Goal: Use online tool/utility: Utilize a website feature to perform a specific function

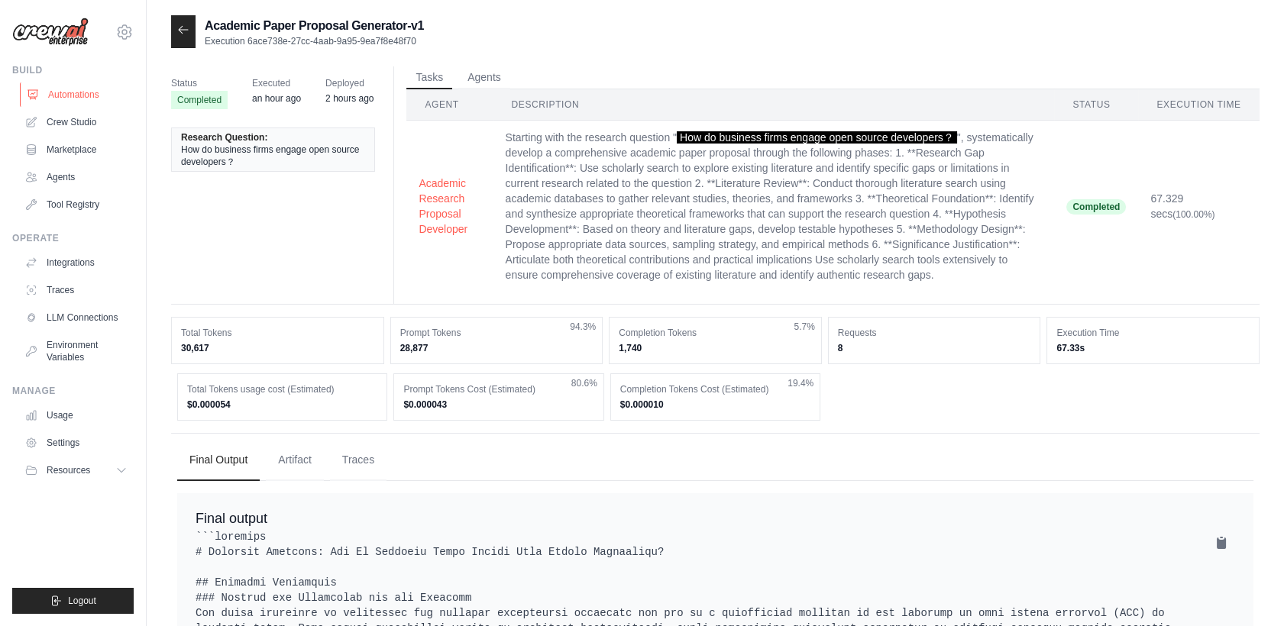
click at [76, 90] on link "Automations" at bounding box center [77, 94] width 115 height 24
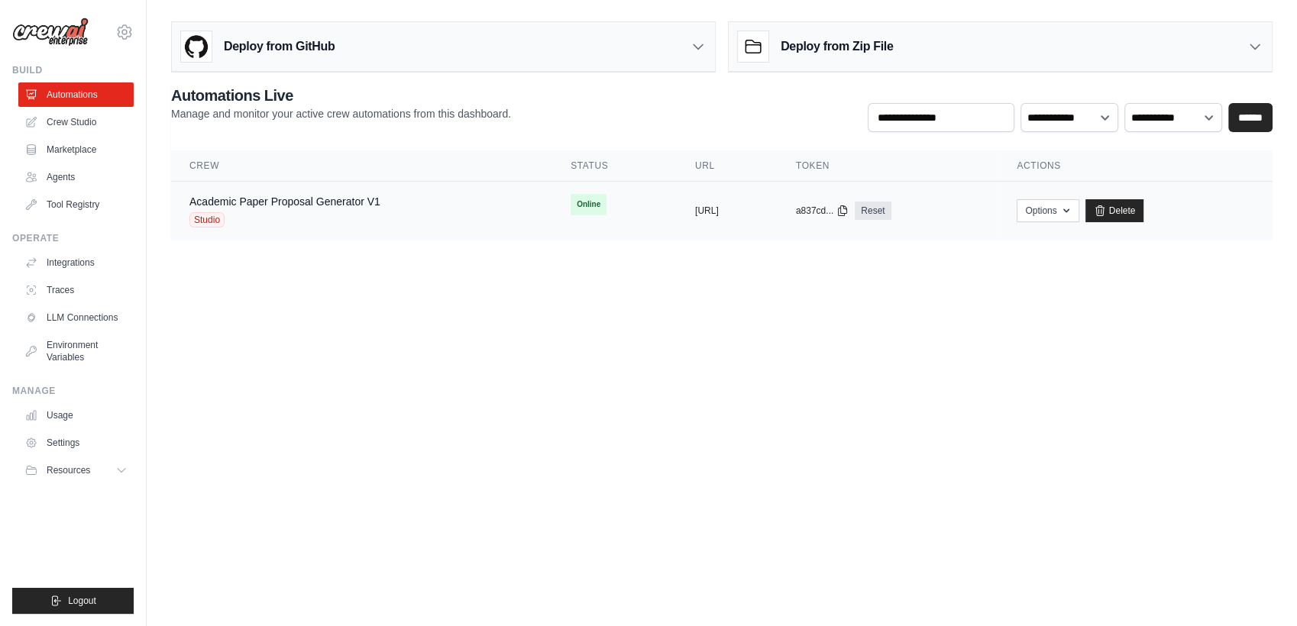
click at [338, 210] on div "Academic Paper Proposal Generator V1 Studio" at bounding box center [284, 211] width 191 height 34
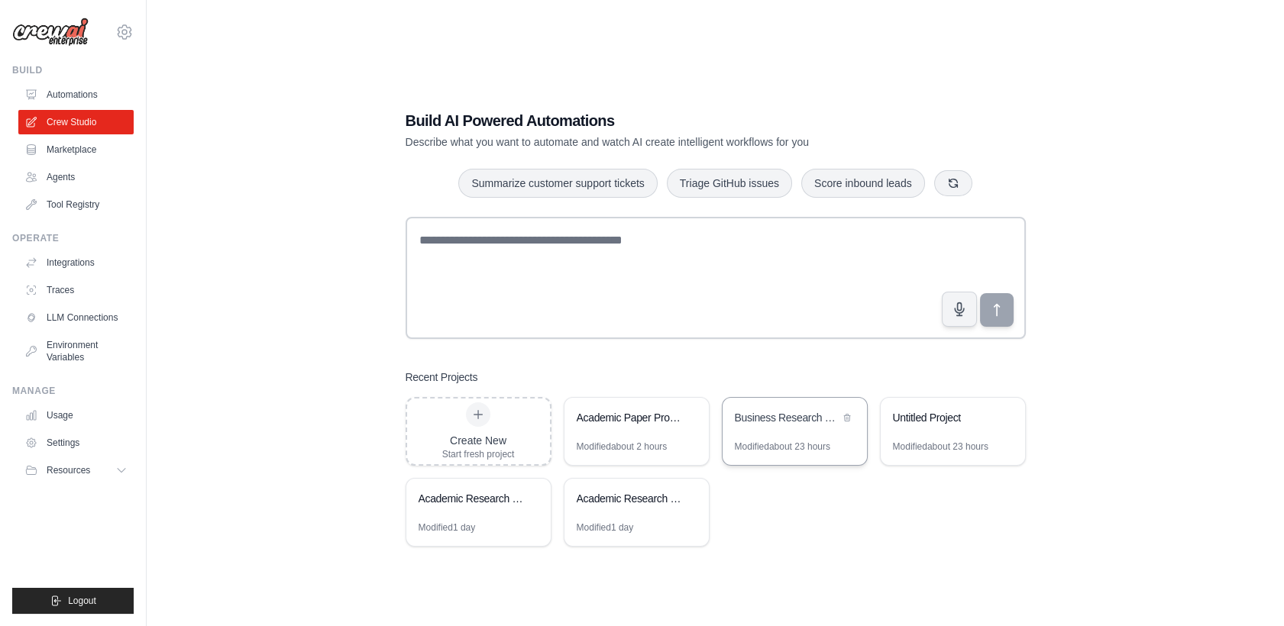
click at [797, 435] on div "Business Research Proposal Generator" at bounding box center [795, 419] width 144 height 43
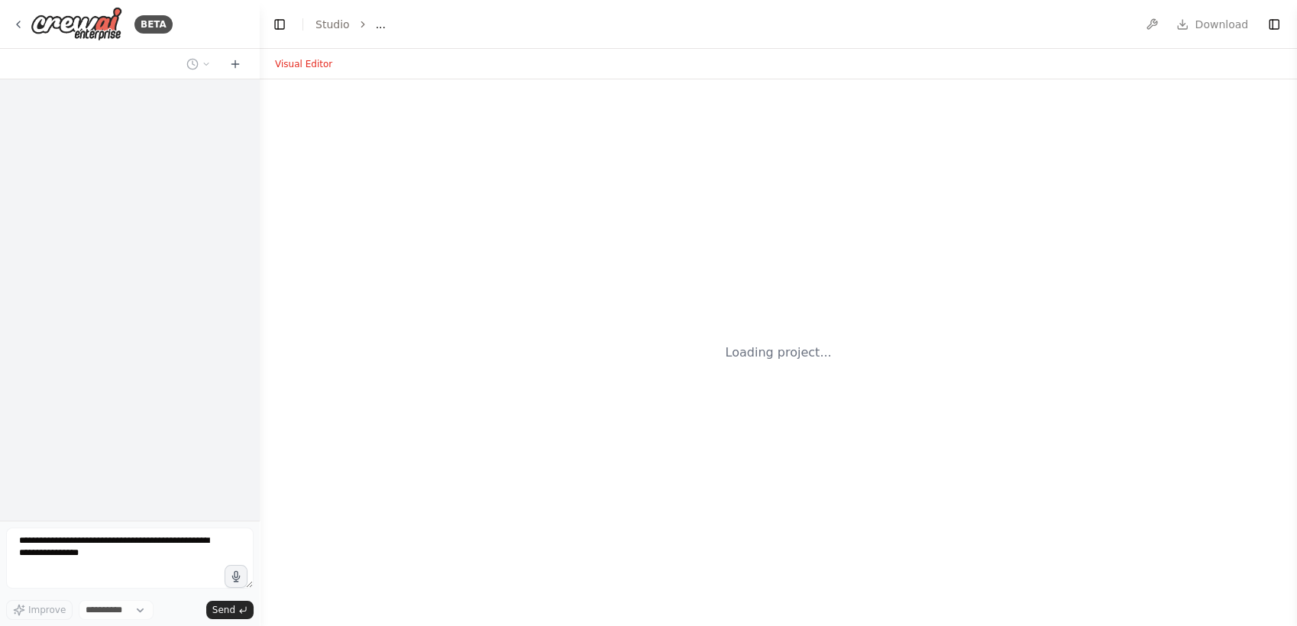
select select "****"
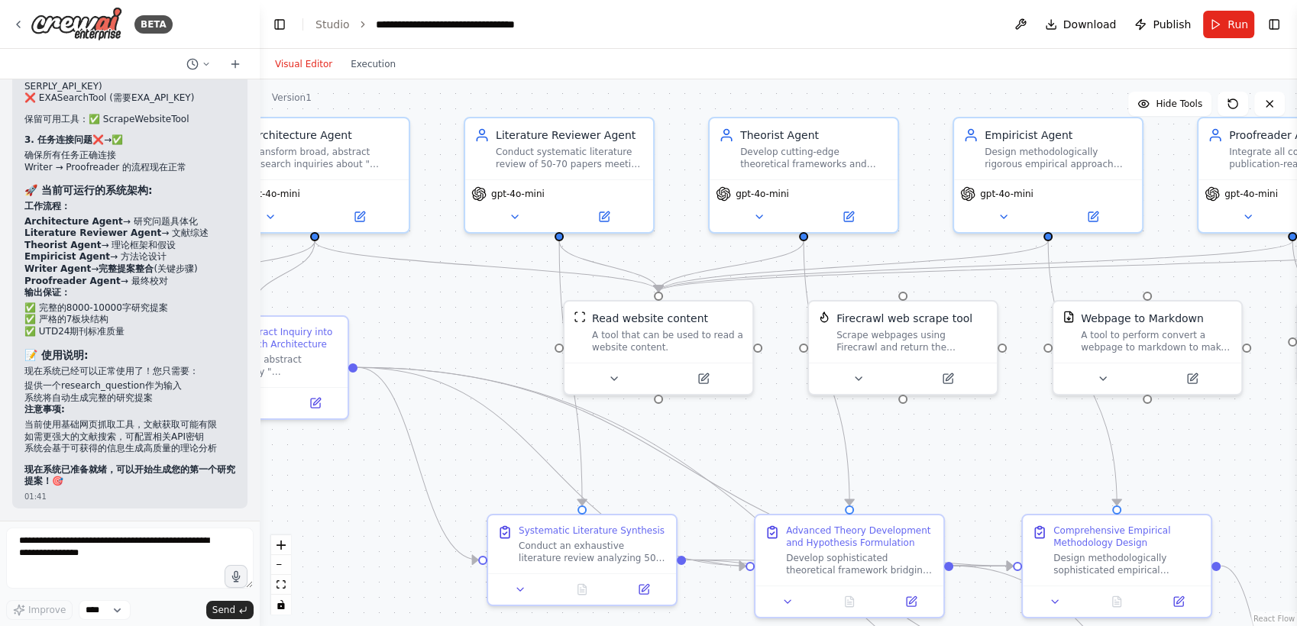
scroll to position [17269, 0]
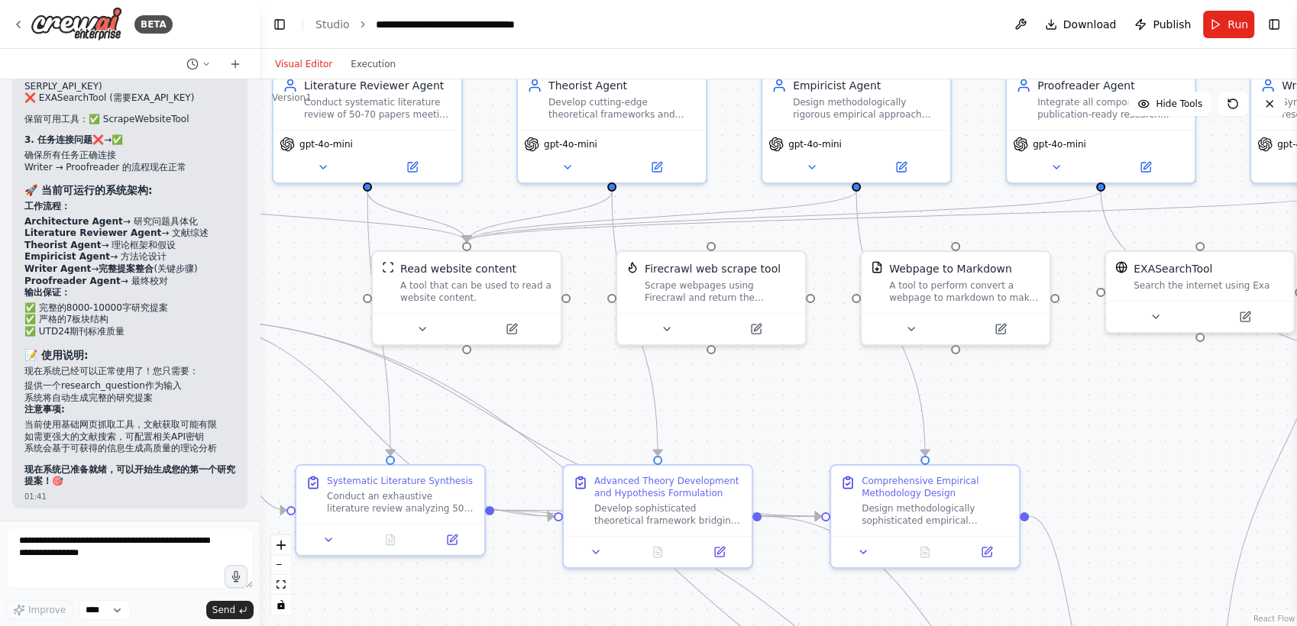
drag, startPoint x: 600, startPoint y: 360, endPoint x: 253, endPoint y: 265, distance: 359.5
click at [253, 265] on div "BETA Gap between LLM and AI Agent: LLM的思考和输出均基于训练集，无法访问论文库，因此出现参考文献杜撰的情况; LLM是对…" at bounding box center [648, 313] width 1297 height 626
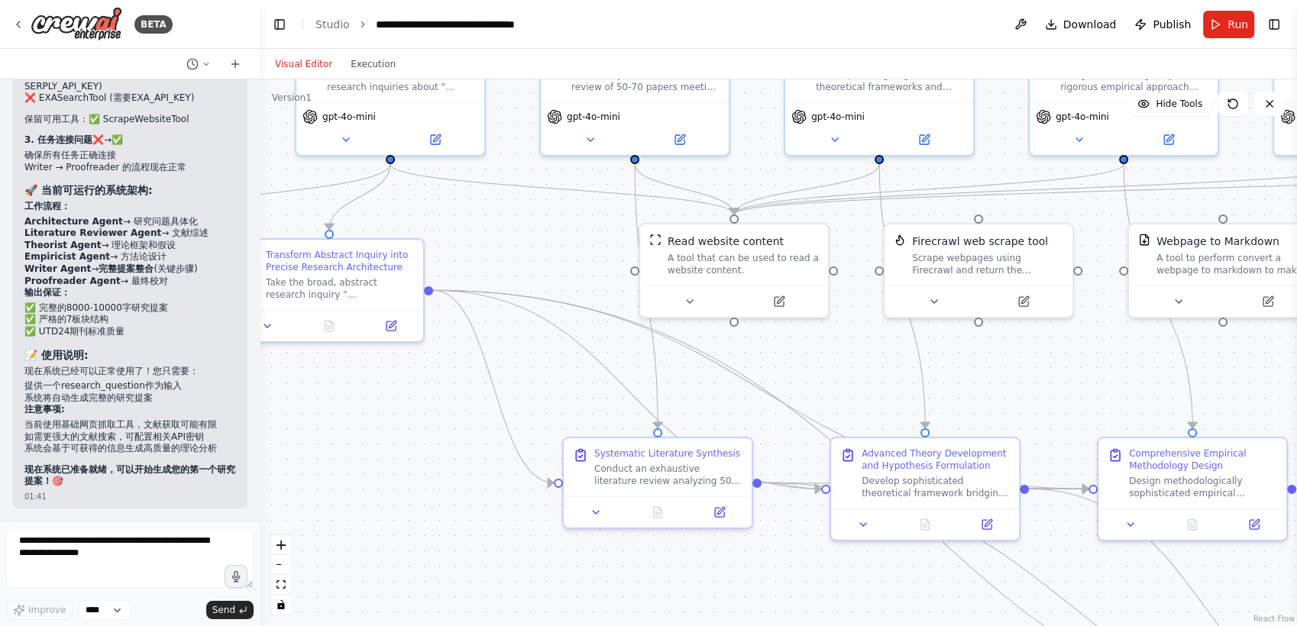
drag, startPoint x: 972, startPoint y: 419, endPoint x: 1277, endPoint y: 397, distance: 306.3
click at [1277, 397] on div ".deletable-edge-delete-btn { width: 20px; height: 20px; border: 0px solid #ffff…" at bounding box center [778, 352] width 1037 height 547
click at [391, 329] on button at bounding box center [390, 323] width 53 height 18
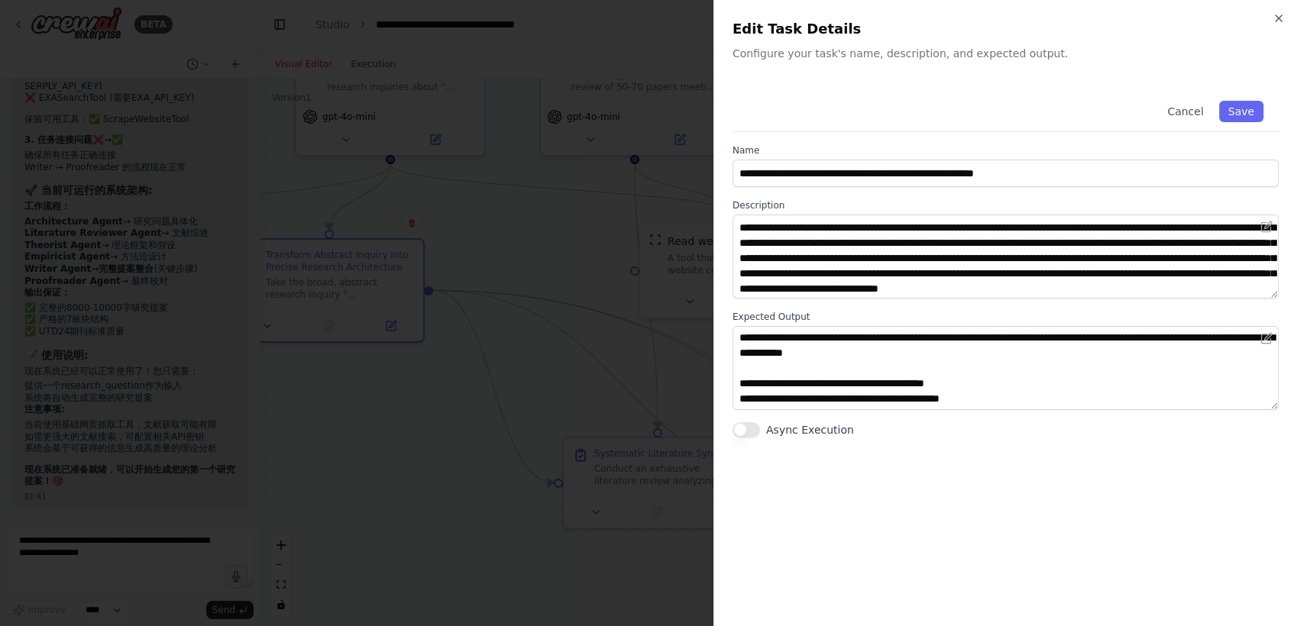
scroll to position [0, 0]
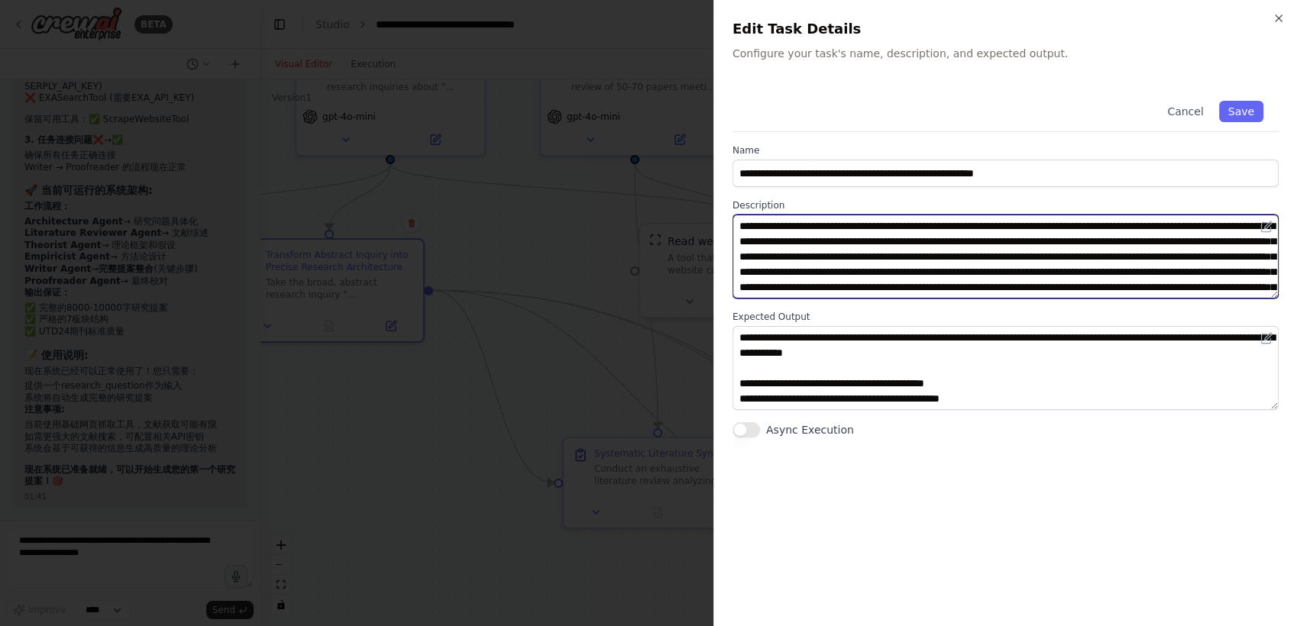
click at [790, 241] on textarea "**********" at bounding box center [1005, 257] width 546 height 84
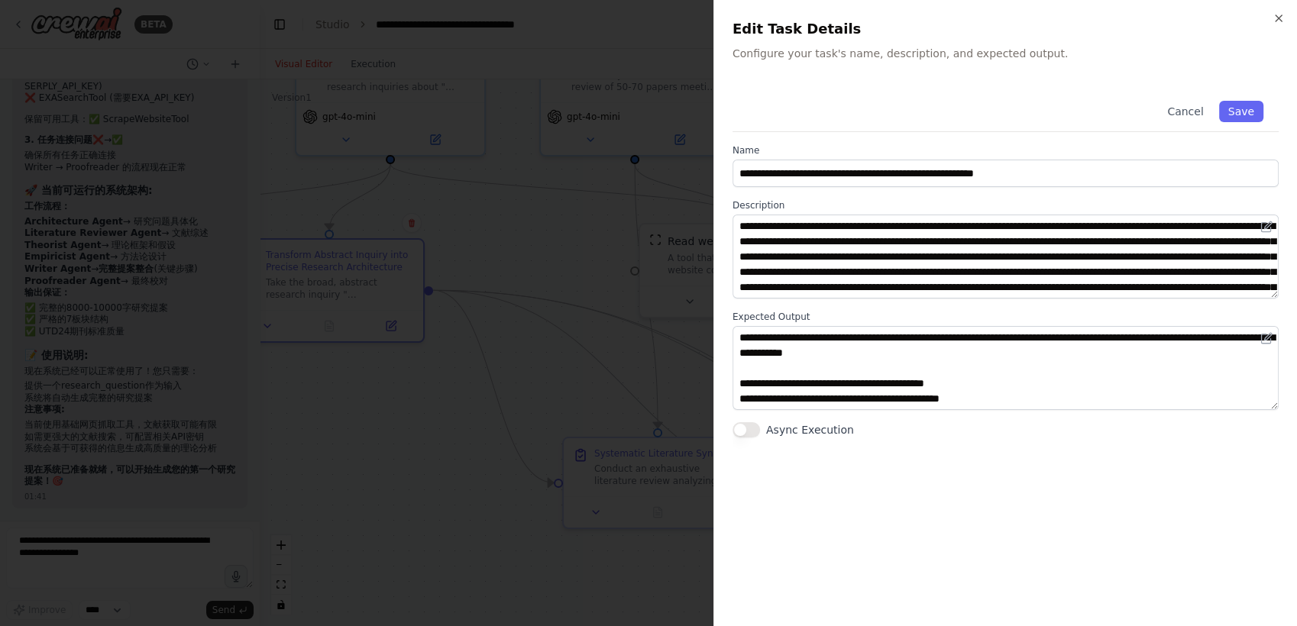
click at [635, 257] on div at bounding box center [648, 313] width 1297 height 626
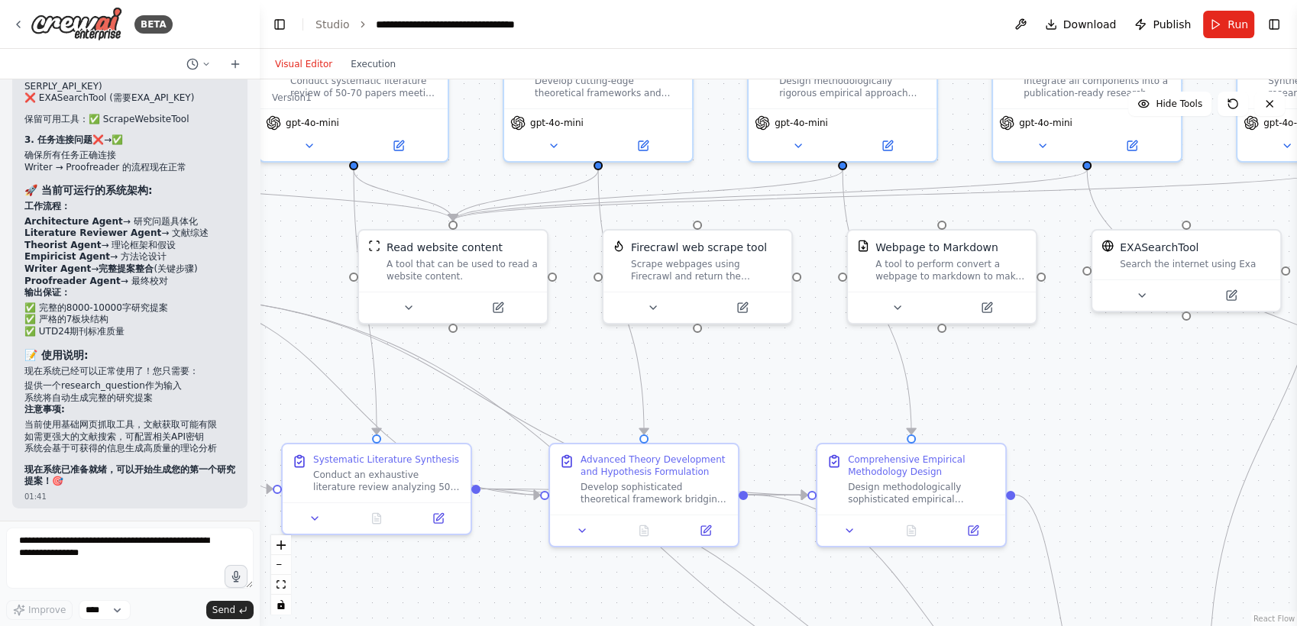
drag, startPoint x: 869, startPoint y: 373, endPoint x: 684, endPoint y: 376, distance: 184.9
click at [587, 379] on div ".deletable-edge-delete-btn { width: 20px; height: 20px; border: 0px solid #ffff…" at bounding box center [778, 352] width 1037 height 547
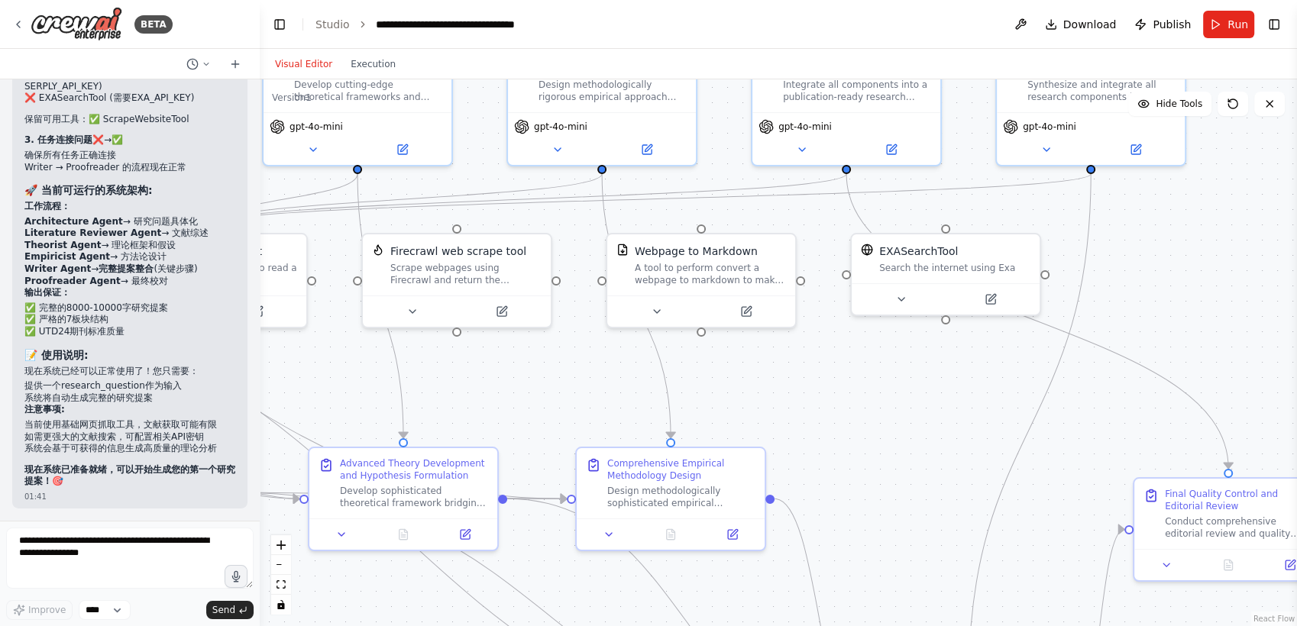
drag, startPoint x: 767, startPoint y: 378, endPoint x: 456, endPoint y: 380, distance: 310.9
click at [456, 380] on div ".deletable-edge-delete-btn { width: 20px; height: 20px; border: 0px solid #ffff…" at bounding box center [778, 352] width 1037 height 547
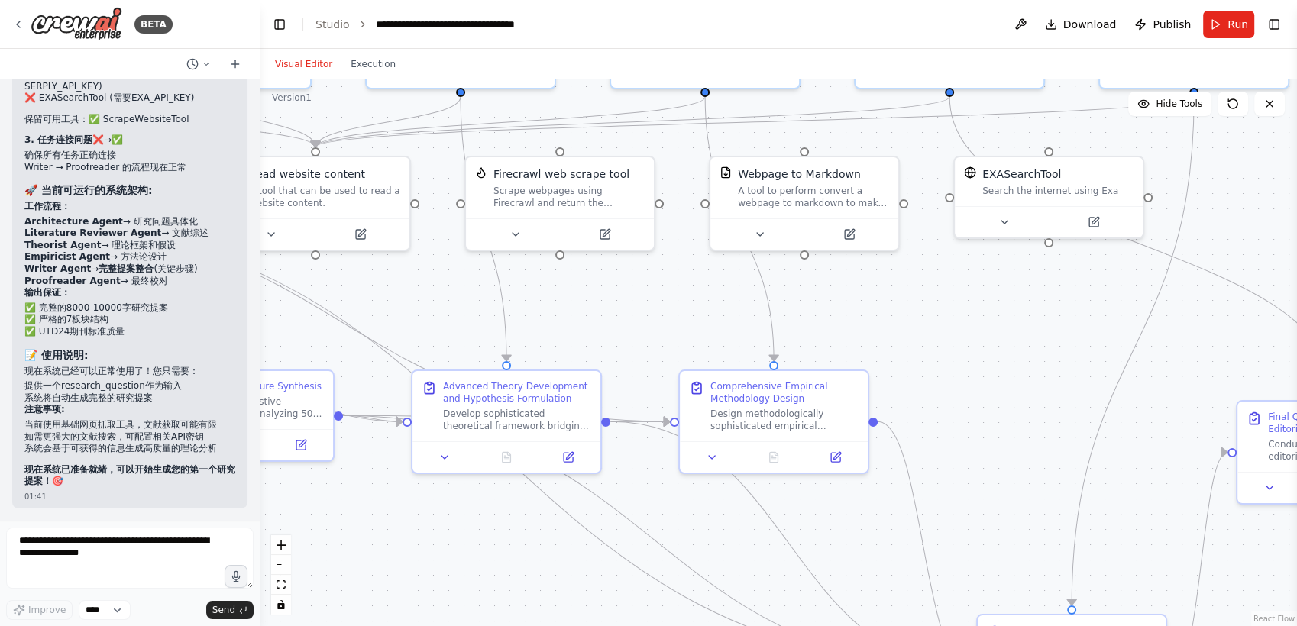
drag, startPoint x: 922, startPoint y: 420, endPoint x: 1101, endPoint y: 343, distance: 194.7
click at [1101, 343] on div ".deletable-edge-delete-btn { width: 20px; height: 20px; border: 0px solid #ffff…" at bounding box center [778, 352] width 1037 height 547
click at [794, 406] on div "Design methodologically sophisticated empirical approach with exact specificati…" at bounding box center [784, 417] width 148 height 24
click at [839, 452] on icon at bounding box center [843, 454] width 9 height 9
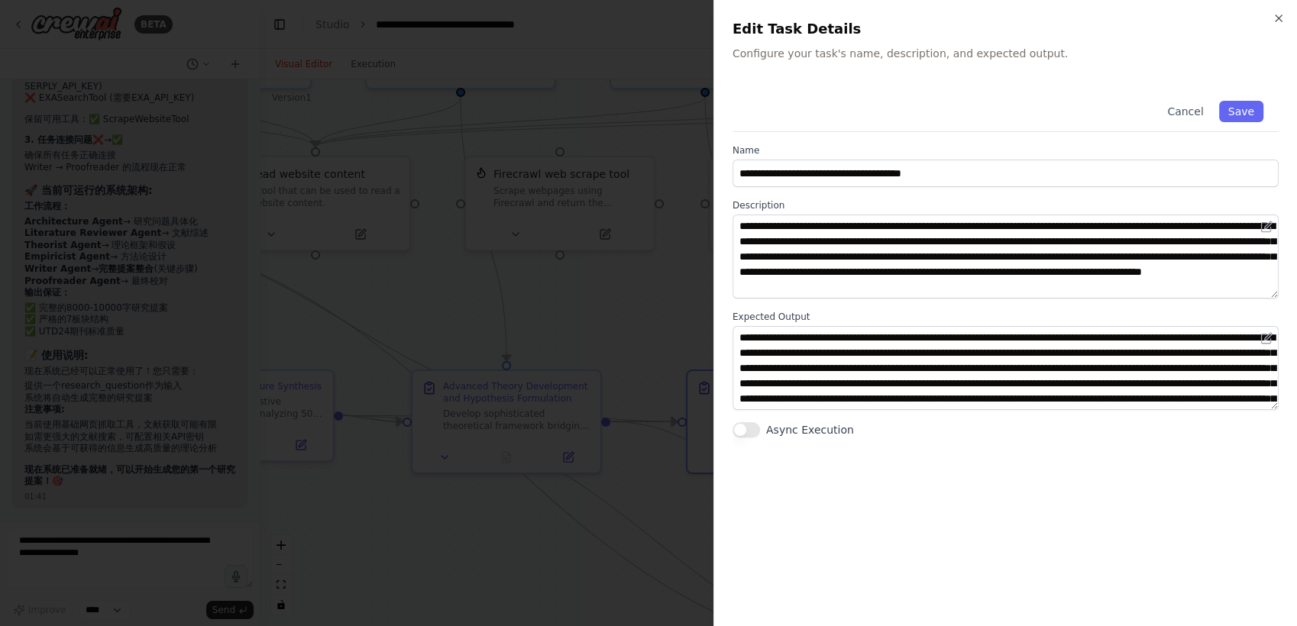
click at [664, 335] on div at bounding box center [648, 313] width 1297 height 626
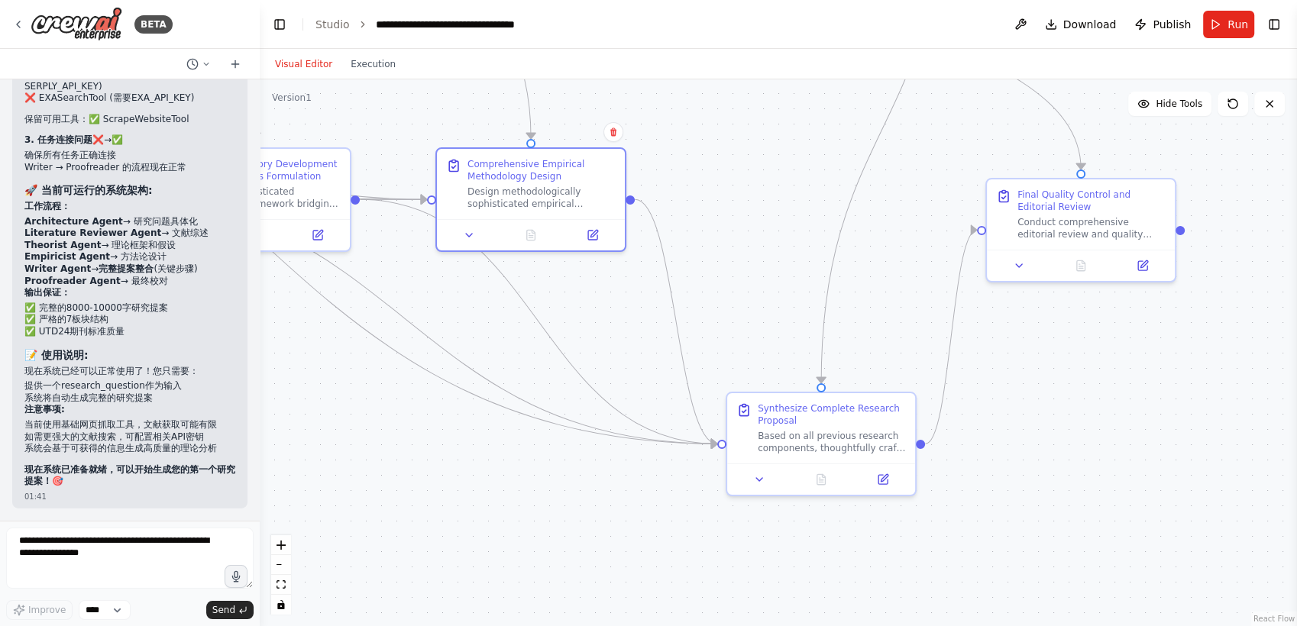
drag, startPoint x: 1020, startPoint y: 364, endPoint x: 770, endPoint y: 141, distance: 334.9
click at [770, 141] on div ".deletable-edge-delete-btn { width: 20px; height: 20px; border: 0px solid #ffff…" at bounding box center [778, 352] width 1037 height 547
click at [877, 483] on button at bounding box center [882, 476] width 53 height 18
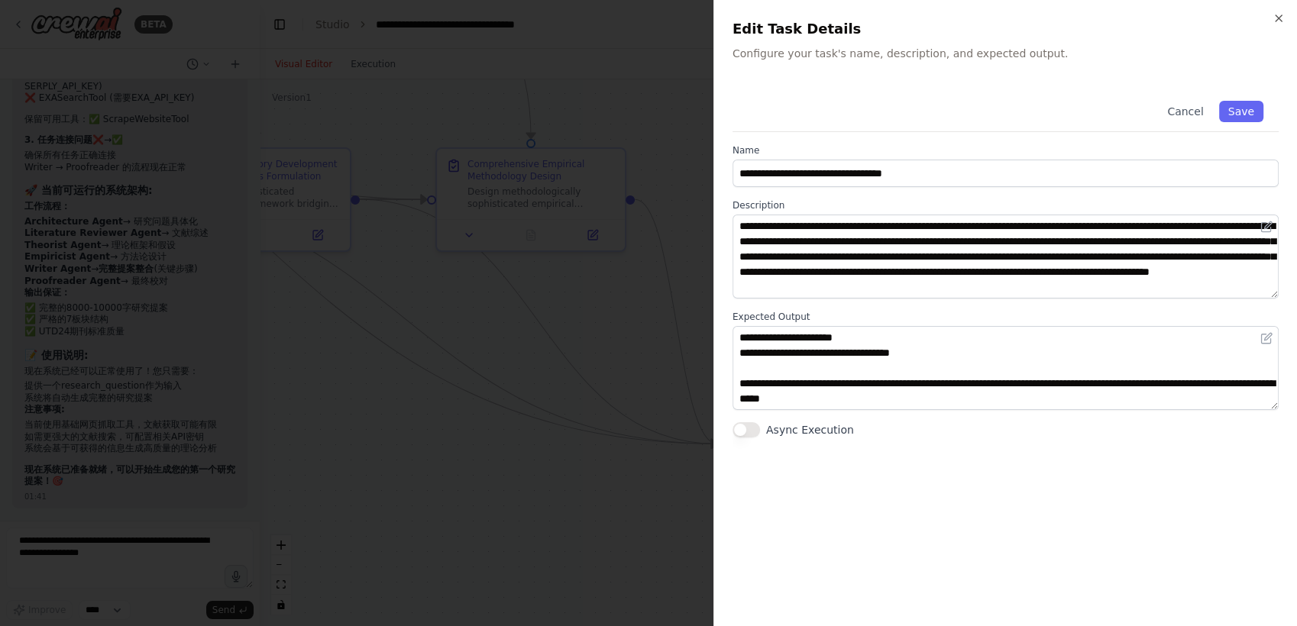
scroll to position [534, 0]
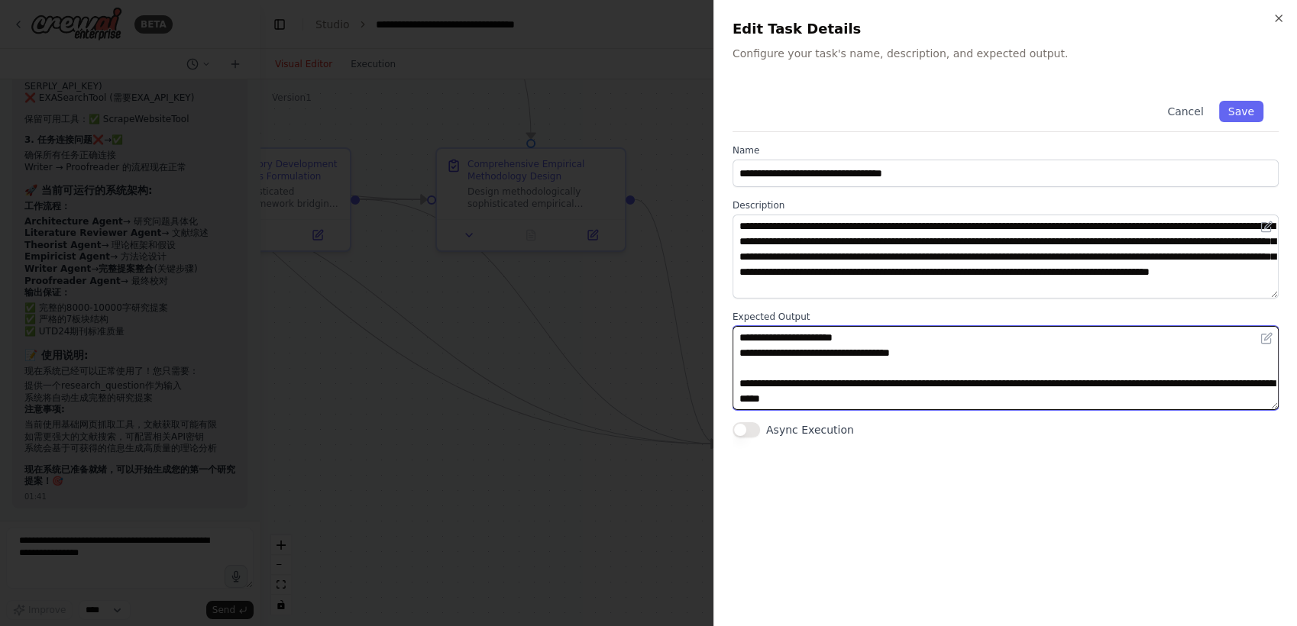
click at [950, 361] on textarea at bounding box center [1005, 368] width 546 height 84
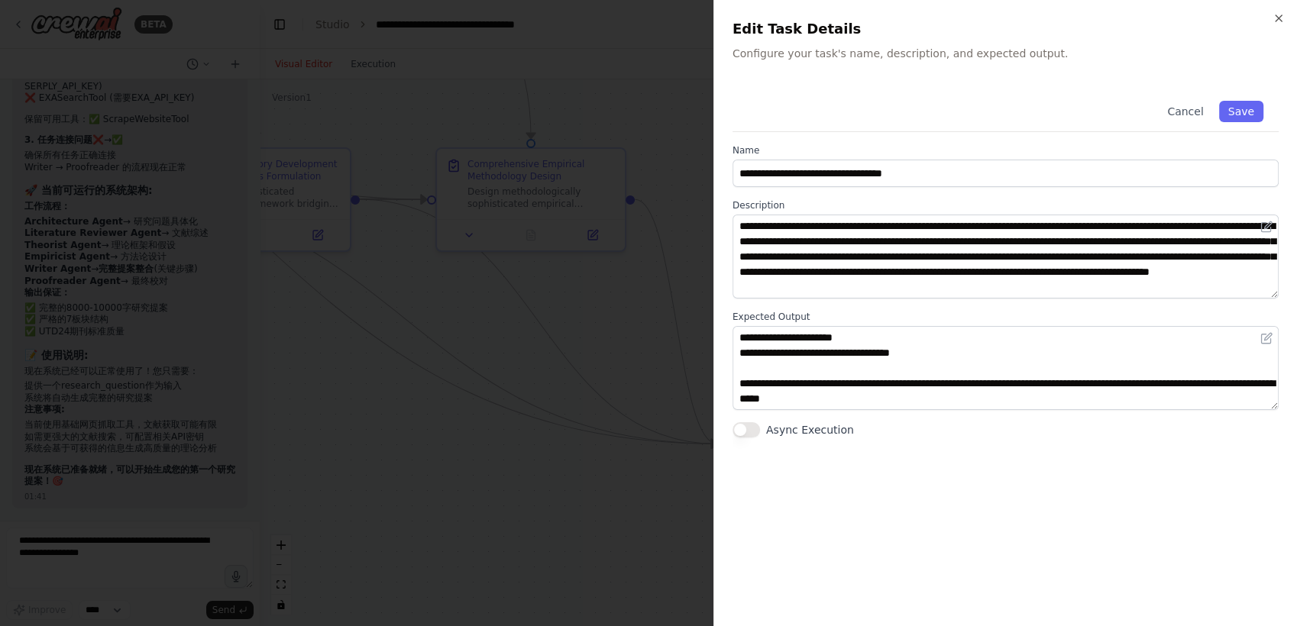
click at [410, 232] on div at bounding box center [648, 313] width 1297 height 626
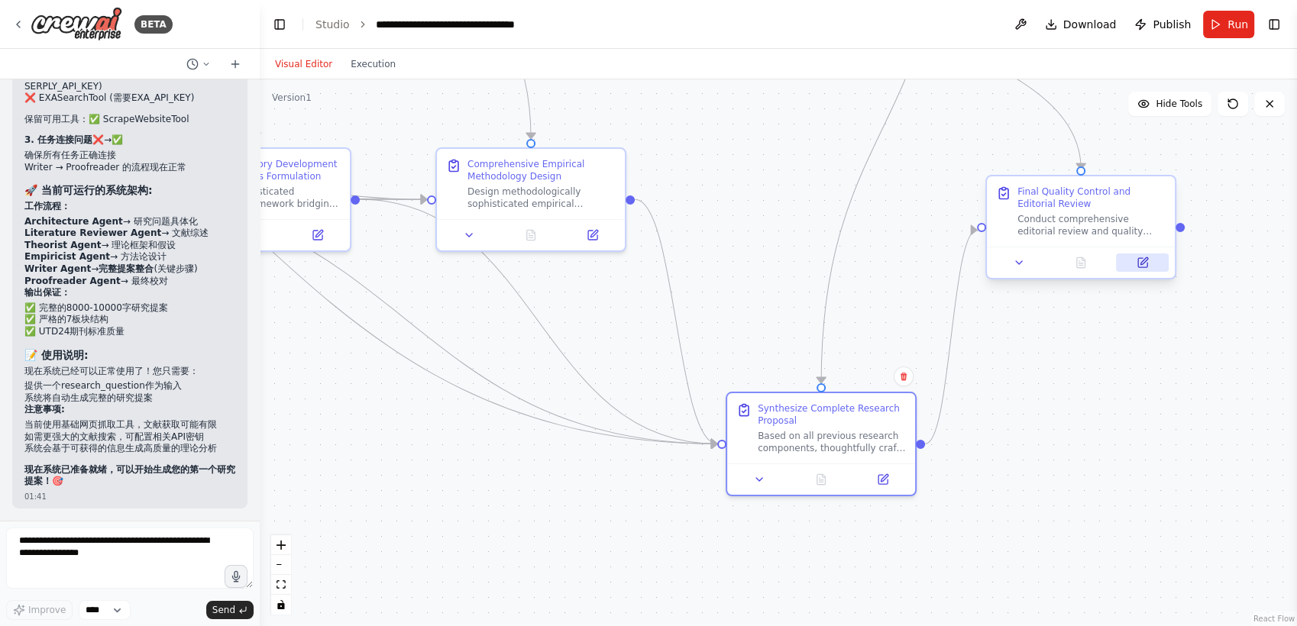
click at [1128, 263] on button at bounding box center [1142, 263] width 53 height 18
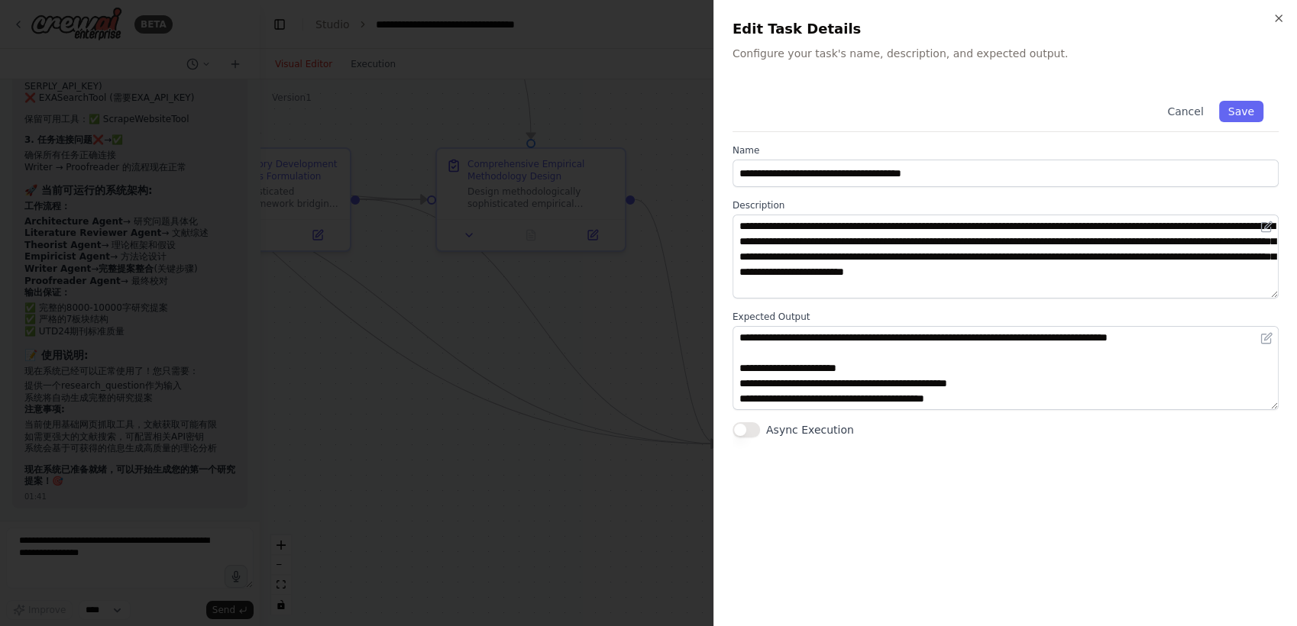
click at [574, 283] on div at bounding box center [648, 313] width 1297 height 626
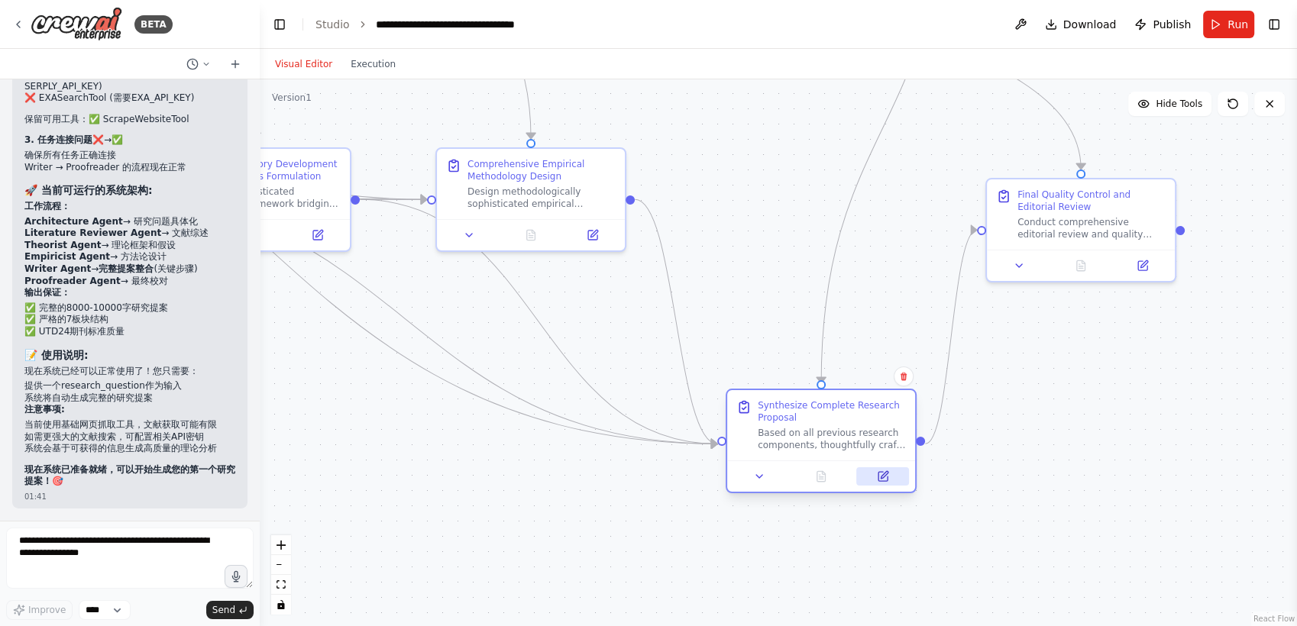
click at [875, 479] on button at bounding box center [882, 476] width 53 height 18
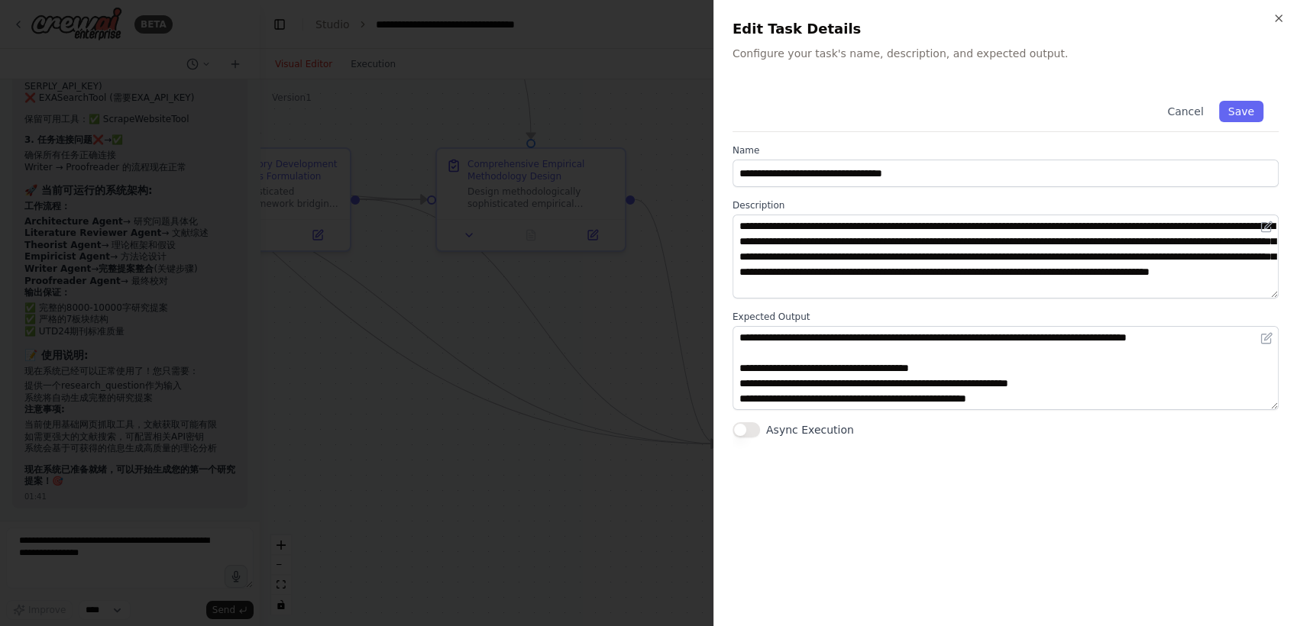
scroll to position [0, 0]
click at [700, 336] on div at bounding box center [648, 313] width 1297 height 626
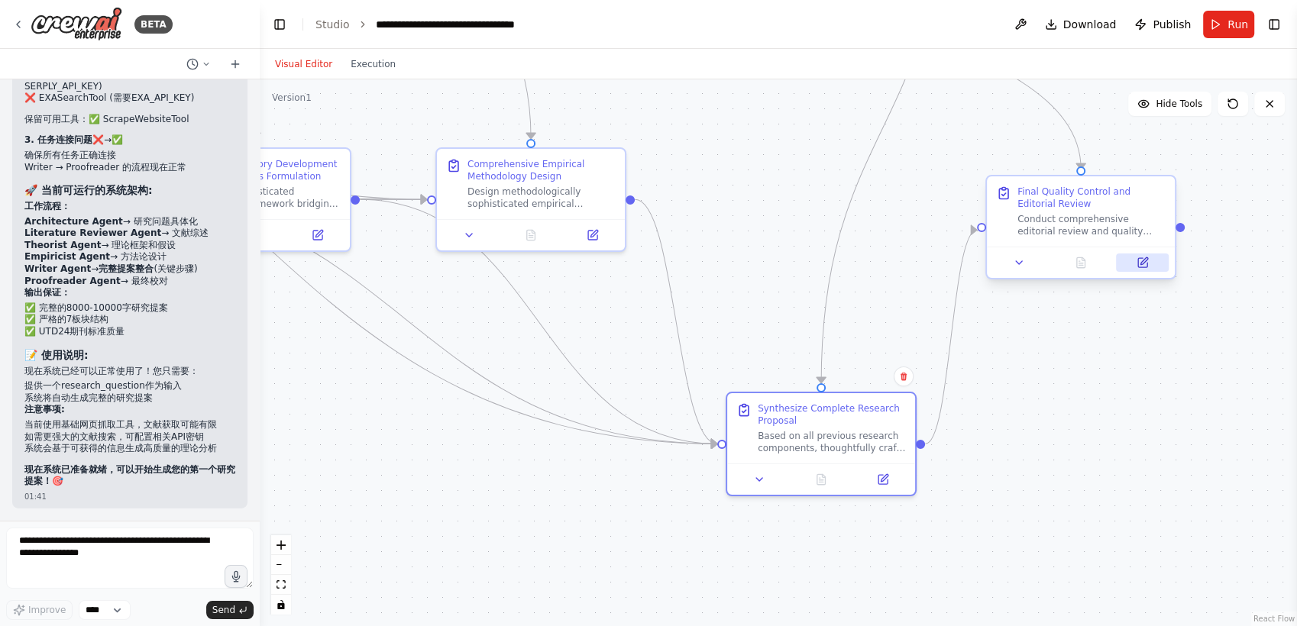
click at [1129, 269] on button at bounding box center [1142, 263] width 53 height 18
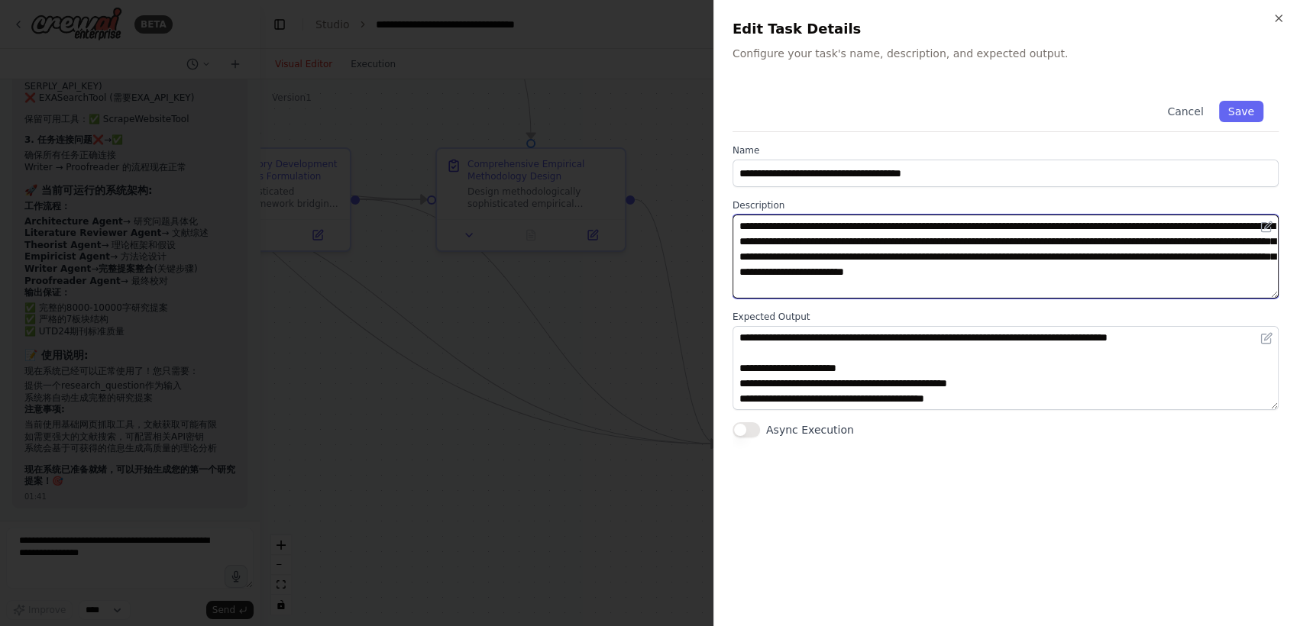
drag, startPoint x: 971, startPoint y: 293, endPoint x: 733, endPoint y: 212, distance: 250.9
click at [733, 212] on div "**********" at bounding box center [1005, 248] width 546 height 99
